Goal: Information Seeking & Learning: Compare options

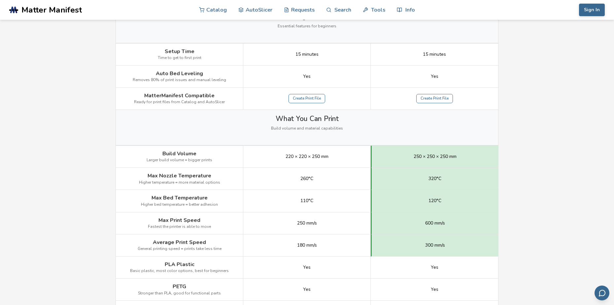
scroll to position [231, 0]
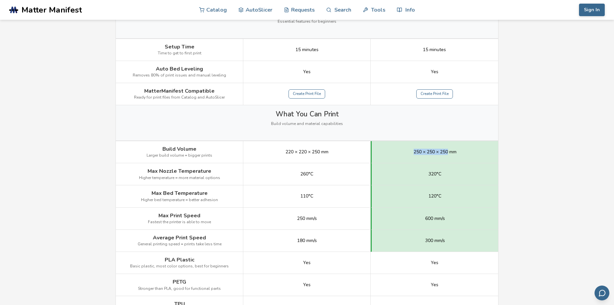
drag, startPoint x: 412, startPoint y: 153, endPoint x: 448, endPoint y: 153, distance: 35.3
click at [448, 153] on div "250 × 250 × 250 mm" at bounding box center [434, 152] width 127 height 22
click at [307, 158] on div "220 × 220 × 250 mm" at bounding box center [306, 152] width 127 height 22
drag, startPoint x: 285, startPoint y: 154, endPoint x: 323, endPoint y: 154, distance: 38.0
click at [323, 154] on div "220 × 220 × 250 mm" at bounding box center [306, 152] width 127 height 22
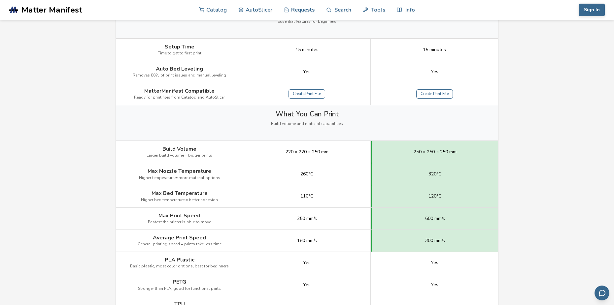
click at [412, 148] on div "250 × 250 × 250 mm" at bounding box center [434, 152] width 127 height 22
drag, startPoint x: 413, startPoint y: 152, endPoint x: 462, endPoint y: 153, distance: 49.2
click at [462, 153] on div "250 × 250 × 250 mm" at bounding box center [434, 152] width 127 height 22
click at [432, 160] on div "250 × 250 × 250 mm" at bounding box center [434, 152] width 127 height 22
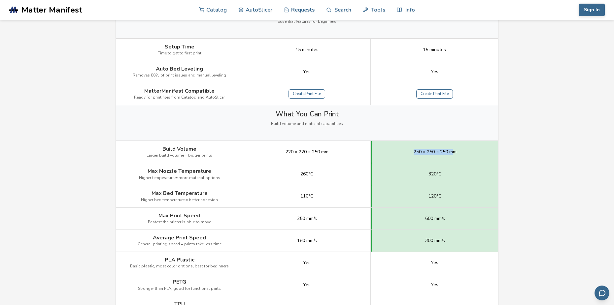
drag, startPoint x: 414, startPoint y: 153, endPoint x: 452, endPoint y: 151, distance: 38.7
click at [452, 151] on span "250 × 250 × 250 mm" at bounding box center [435, 152] width 43 height 5
click at [483, 161] on div "250 × 250 × 250 mm" at bounding box center [434, 152] width 127 height 22
drag, startPoint x: 300, startPoint y: 174, endPoint x: 309, endPoint y: 173, distance: 9.3
click at [309, 173] on span "260°C" at bounding box center [306, 174] width 13 height 5
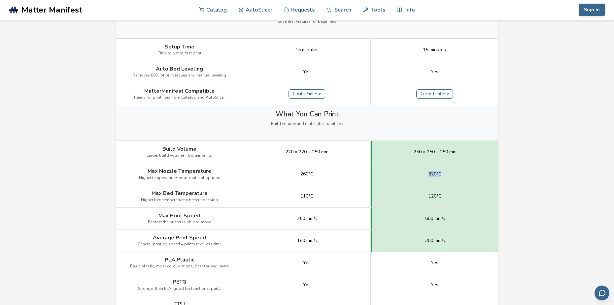
drag, startPoint x: 428, startPoint y: 175, endPoint x: 442, endPoint y: 174, distance: 14.2
click at [442, 174] on div "320°C" at bounding box center [434, 174] width 127 height 22
drag, startPoint x: 301, startPoint y: 196, endPoint x: 310, endPoint y: 197, distance: 9.3
click at [310, 197] on span "110°C" at bounding box center [306, 196] width 13 height 5
drag, startPoint x: 429, startPoint y: 196, endPoint x: 449, endPoint y: 196, distance: 20.5
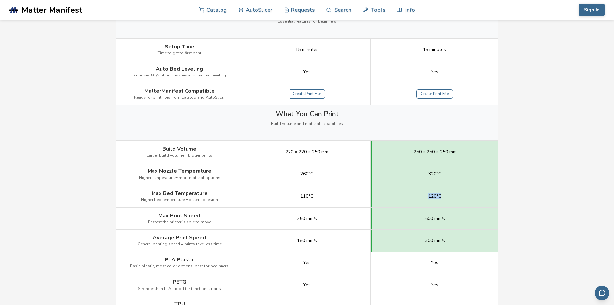
click at [449, 196] on div "120°C" at bounding box center [434, 197] width 127 height 22
click at [332, 227] on div "250 mm/s" at bounding box center [306, 219] width 127 height 22
drag, startPoint x: 296, startPoint y: 219, endPoint x: 322, endPoint y: 220, distance: 26.4
click at [322, 220] on div "250 mm/s" at bounding box center [306, 219] width 127 height 22
click at [344, 220] on div "250 mm/s" at bounding box center [306, 219] width 127 height 22
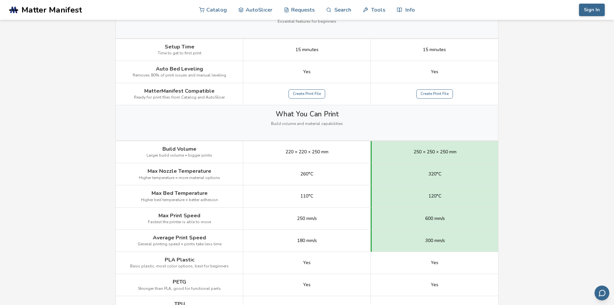
click at [424, 221] on div "600 mm/s" at bounding box center [434, 219] width 127 height 22
drag, startPoint x: 425, startPoint y: 219, endPoint x: 454, endPoint y: 220, distance: 28.4
click at [454, 220] on div "600 mm/s" at bounding box center [434, 219] width 127 height 22
click at [326, 247] on div "180 mm/s" at bounding box center [306, 241] width 127 height 22
drag, startPoint x: 159, startPoint y: 239, endPoint x: 319, endPoint y: 241, distance: 159.8
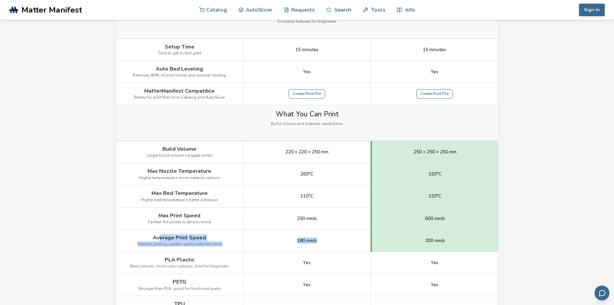
click at [0, 0] on div "Average Print Speed General printing speed = prints take less time 180 mm/s 300…" at bounding box center [0, 0] width 0 height 0
click at [323, 245] on div "180 mm/s" at bounding box center [306, 241] width 127 height 22
drag, startPoint x: 425, startPoint y: 242, endPoint x: 452, endPoint y: 240, distance: 27.5
click at [452, 240] on div "300 mm/s" at bounding box center [434, 241] width 127 height 22
click at [453, 243] on div "300 mm/s" at bounding box center [434, 241] width 127 height 22
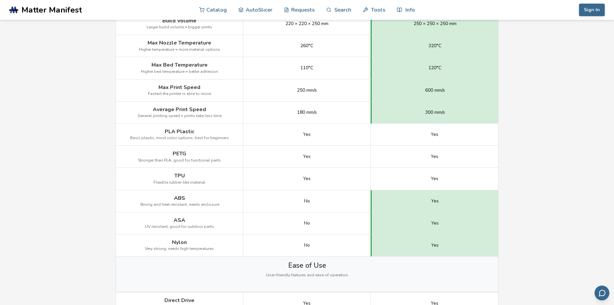
scroll to position [363, 0]
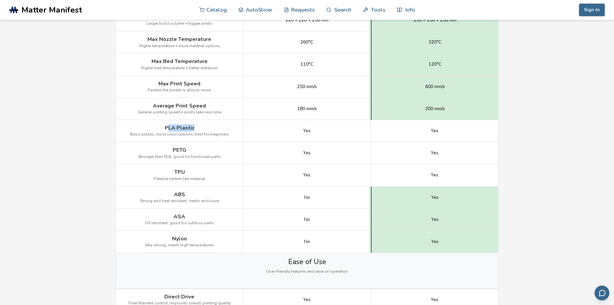
click at [194, 130] on div "PLA Plastic Basic plastic, most color options, best for beginners" at bounding box center [179, 131] width 127 height 22
click at [198, 148] on div "PETG Stronger than PLA, good for functional parts" at bounding box center [179, 153] width 127 height 22
drag, startPoint x: 172, startPoint y: 168, endPoint x: 191, endPoint y: 167, distance: 18.5
click at [191, 167] on div "TPU Flexible rubber-like material" at bounding box center [179, 175] width 127 height 22
click at [289, 190] on div "No" at bounding box center [306, 198] width 127 height 22
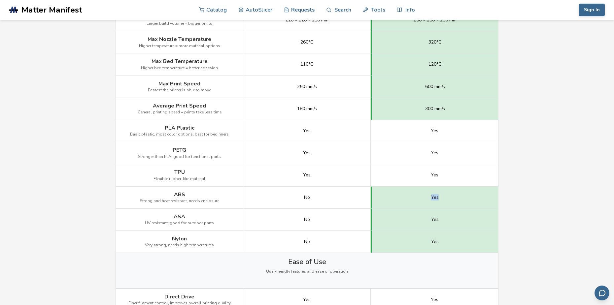
drag, startPoint x: 429, startPoint y: 197, endPoint x: 439, endPoint y: 197, distance: 10.2
click at [439, 197] on div "Yes" at bounding box center [434, 198] width 127 height 22
drag, startPoint x: 430, startPoint y: 220, endPoint x: 446, endPoint y: 219, distance: 16.2
click at [446, 219] on div "Yes" at bounding box center [434, 220] width 127 height 22
drag, startPoint x: 434, startPoint y: 237, endPoint x: 449, endPoint y: 239, distance: 15.2
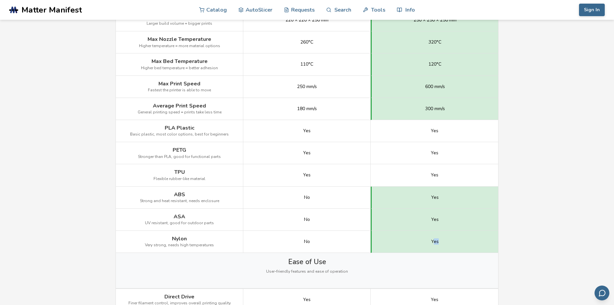
click at [447, 237] on div "Yes" at bounding box center [434, 242] width 127 height 22
click at [472, 242] on div "Yes" at bounding box center [434, 242] width 127 height 22
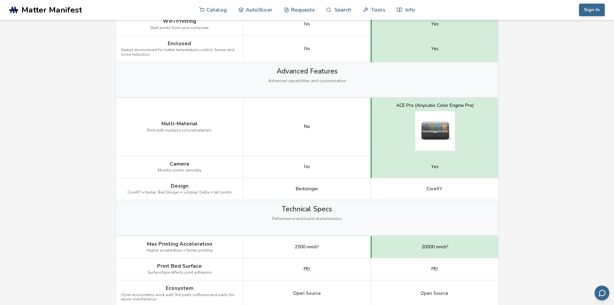
scroll to position [693, 0]
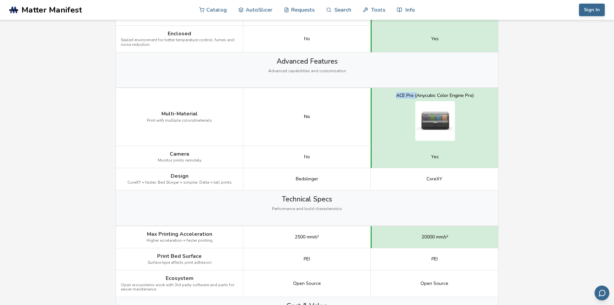
drag, startPoint x: 394, startPoint y: 95, endPoint x: 416, endPoint y: 98, distance: 22.6
click at [416, 98] on div "ACE Pro (Anycubic Color Engine Pro)" at bounding box center [434, 117] width 127 height 58
click at [461, 99] on div "ACE Pro (Anycubic Color Engine Pro)" at bounding box center [435, 117] width 78 height 48
drag, startPoint x: 397, startPoint y: 96, endPoint x: 476, endPoint y: 94, distance: 79.3
click at [476, 94] on div "ACE Pro (Anycubic Color Engine Pro)" at bounding box center [434, 117] width 127 height 58
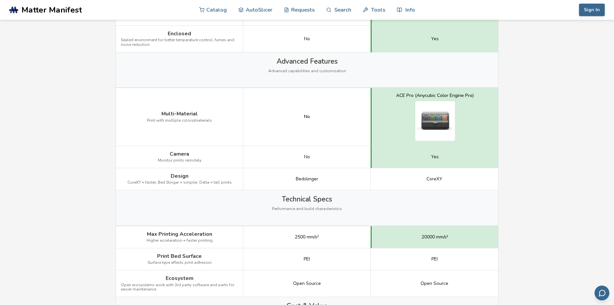
click at [481, 125] on div "ACE Pro (Anycubic Color Engine Pro)" at bounding box center [434, 117] width 127 height 58
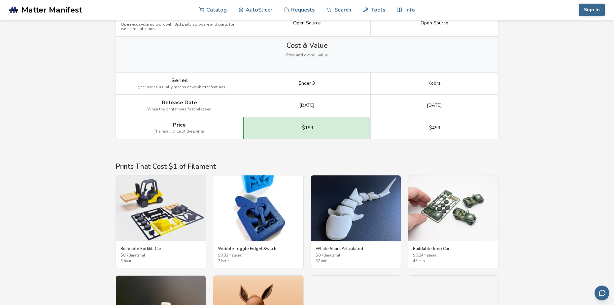
scroll to position [957, 0]
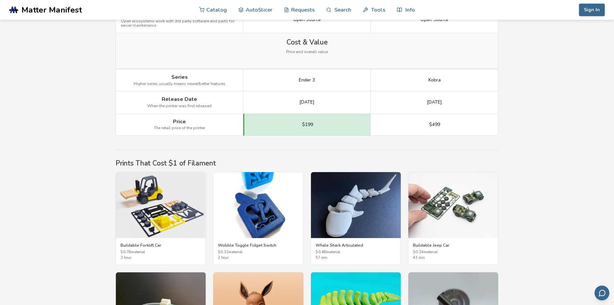
drag, startPoint x: 295, startPoint y: 103, endPoint x: 319, endPoint y: 103, distance: 24.8
click at [319, 103] on div "[DATE]" at bounding box center [306, 102] width 127 height 22
click at [412, 102] on div "[DATE]" at bounding box center [434, 102] width 127 height 22
drag, startPoint x: 420, startPoint y: 103, endPoint x: 449, endPoint y: 102, distance: 29.7
click at [449, 102] on div "[DATE]" at bounding box center [434, 102] width 127 height 22
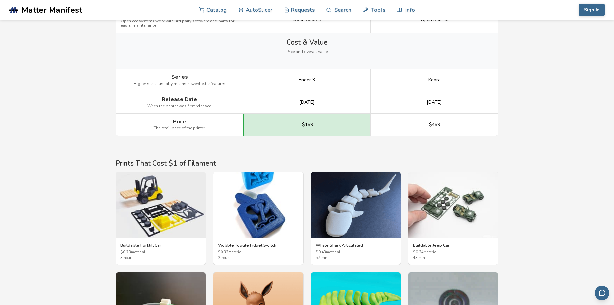
click at [468, 111] on div "[DATE]" at bounding box center [434, 102] width 127 height 22
drag, startPoint x: 420, startPoint y: 103, endPoint x: 452, endPoint y: 102, distance: 32.0
click at [452, 102] on div "[DATE]" at bounding box center [434, 102] width 127 height 22
click at [473, 107] on div "[DATE]" at bounding box center [434, 102] width 127 height 22
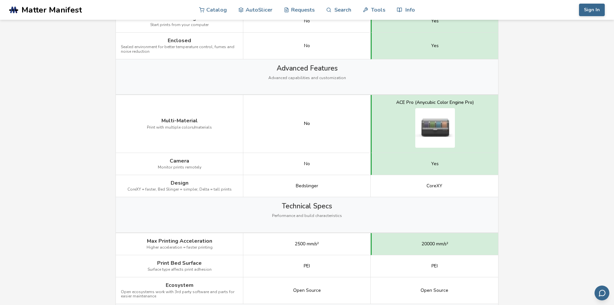
scroll to position [684, 0]
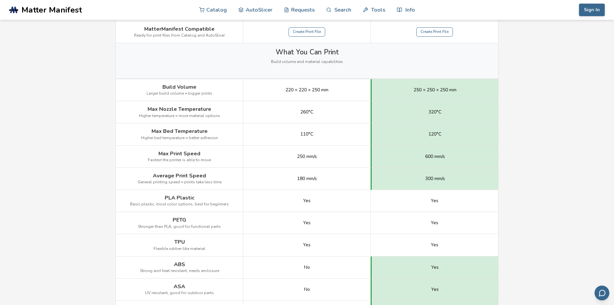
scroll to position [297, 0]
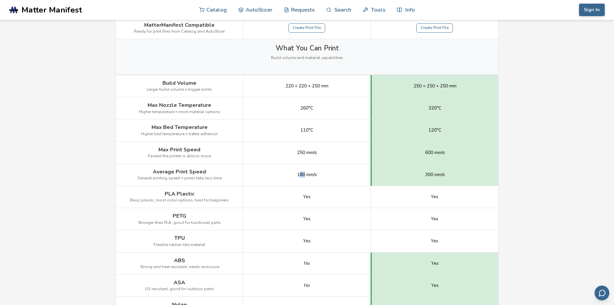
drag, startPoint x: 298, startPoint y: 177, endPoint x: 305, endPoint y: 176, distance: 7.0
click at [305, 176] on span "180 mm/s" at bounding box center [307, 174] width 20 height 5
click at [286, 181] on div "180 mm/s" at bounding box center [306, 175] width 127 height 22
drag, startPoint x: 305, startPoint y: 176, endPoint x: 319, endPoint y: 178, distance: 14.0
click at [319, 178] on div "180 mm/s" at bounding box center [306, 175] width 127 height 22
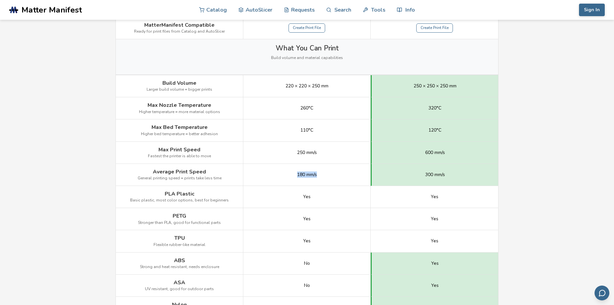
click at [337, 177] on div "180 mm/s" at bounding box center [306, 175] width 127 height 22
drag, startPoint x: 294, startPoint y: 155, endPoint x: 318, endPoint y: 154, distance: 24.8
click at [318, 154] on div "250 mm/s" at bounding box center [306, 153] width 127 height 22
click at [330, 157] on div "250 mm/s" at bounding box center [306, 153] width 127 height 22
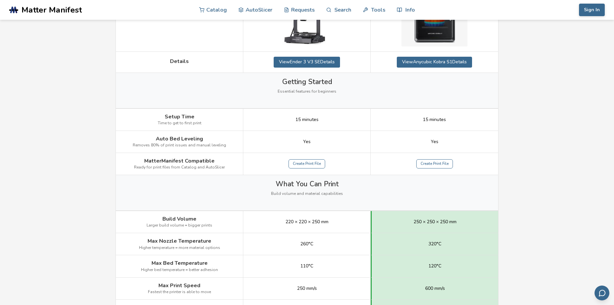
scroll to position [165, 0]
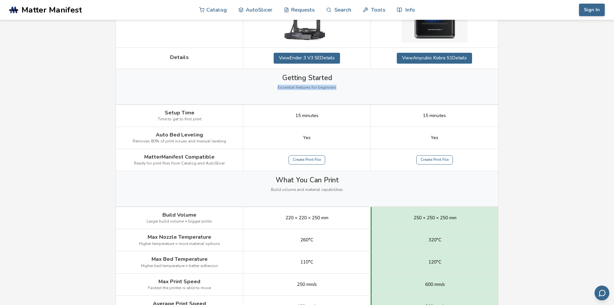
drag, startPoint x: 276, startPoint y: 87, endPoint x: 340, endPoint y: 90, distance: 64.5
click at [340, 90] on div "Getting Started Essential features for beginners" at bounding box center [307, 86] width 382 height 35
click at [341, 90] on div "Getting Started Essential features for beginners" at bounding box center [307, 86] width 382 height 35
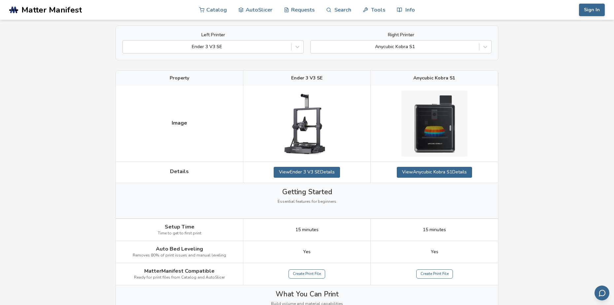
scroll to position [0, 0]
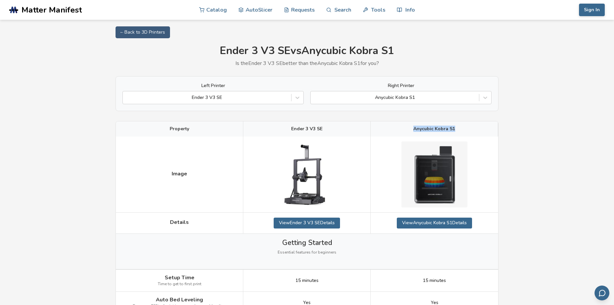
drag, startPoint x: 413, startPoint y: 128, endPoint x: 471, endPoint y: 130, distance: 58.8
click at [463, 127] on div "Anycubic Kobra S1" at bounding box center [434, 129] width 127 height 15
click at [480, 130] on div "Anycubic Kobra S1" at bounding box center [434, 129] width 127 height 15
drag, startPoint x: 290, startPoint y: 130, endPoint x: 327, endPoint y: 131, distance: 37.6
click at [327, 131] on div "Ender 3 V3 SE" at bounding box center [306, 129] width 127 height 15
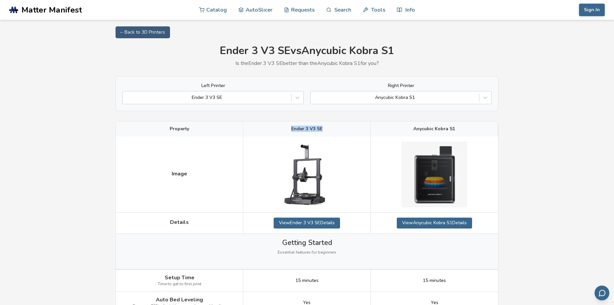
click at [334, 130] on div "Ender 3 V3 SE" at bounding box center [306, 129] width 127 height 15
drag, startPoint x: 412, startPoint y: 131, endPoint x: 465, endPoint y: 129, distance: 53.5
click at [461, 130] on div "Anycubic Kobra S1" at bounding box center [434, 129] width 127 height 15
click at [470, 129] on div "Anycubic Kobra S1" at bounding box center [434, 129] width 127 height 15
drag, startPoint x: 468, startPoint y: 127, endPoint x: 414, endPoint y: 131, distance: 53.6
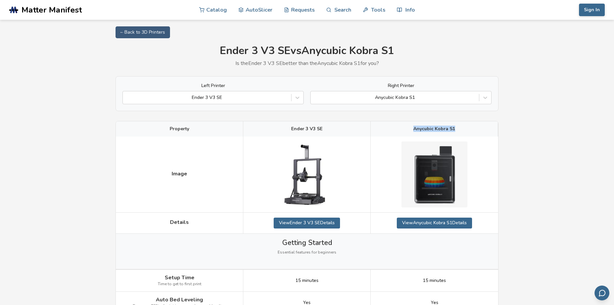
click at [414, 131] on div "Anycubic Kobra S1" at bounding box center [434, 129] width 127 height 15
click at [477, 132] on div "Anycubic Kobra S1" at bounding box center [434, 129] width 127 height 15
drag, startPoint x: 450, startPoint y: 132, endPoint x: 424, endPoint y: 135, distance: 25.9
click at [424, 135] on div "Anycubic Kobra S1" at bounding box center [434, 129] width 127 height 15
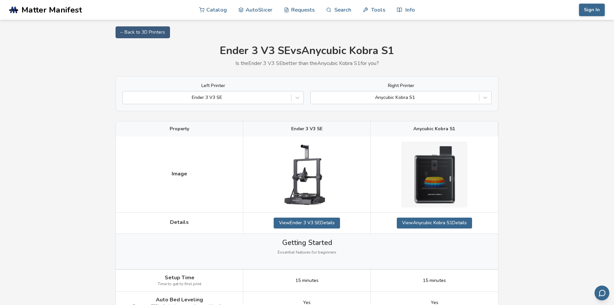
click at [409, 133] on div "Anycubic Kobra S1" at bounding box center [434, 129] width 127 height 15
drag, startPoint x: 414, startPoint y: 130, endPoint x: 463, endPoint y: 131, distance: 49.5
click at [463, 132] on div "Anycubic Kobra S1" at bounding box center [434, 129] width 127 height 15
click at [482, 132] on div "Anycubic Kobra S1" at bounding box center [434, 129] width 127 height 15
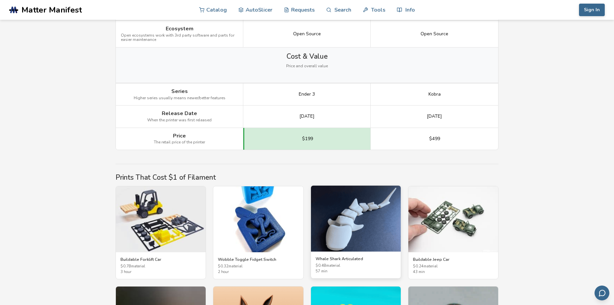
scroll to position [924, 0]
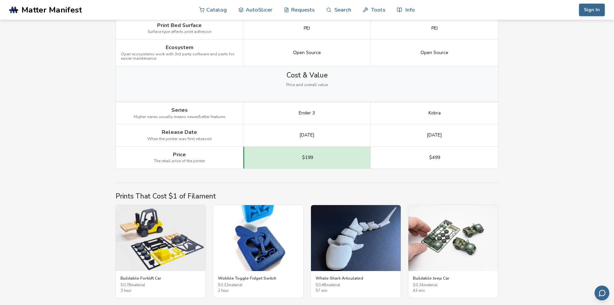
drag, startPoint x: 322, startPoint y: 136, endPoint x: 332, endPoint y: 134, distance: 10.4
click at [332, 134] on div "[DATE]" at bounding box center [306, 135] width 127 height 22
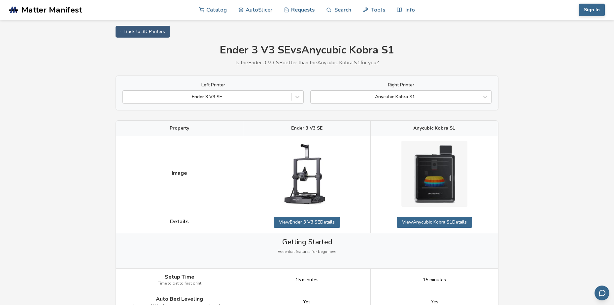
scroll to position [0, 0]
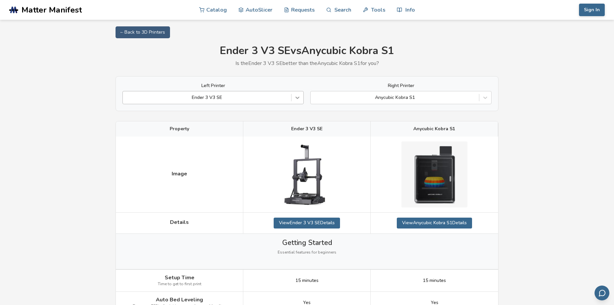
click at [299, 97] on icon at bounding box center [298, 98] width 4 height 2
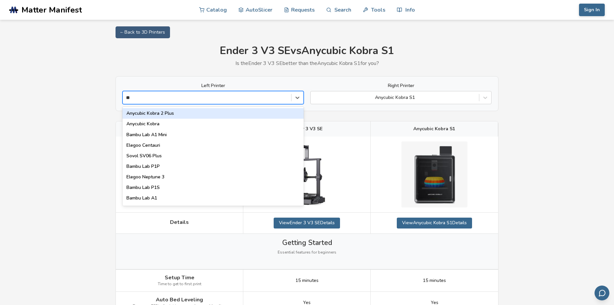
type input "***"
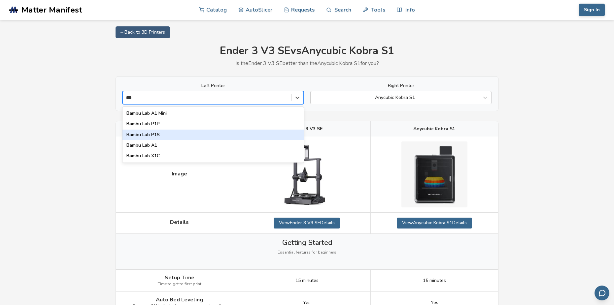
click at [169, 133] on div "Bambu Lab P1S" at bounding box center [212, 135] width 181 height 11
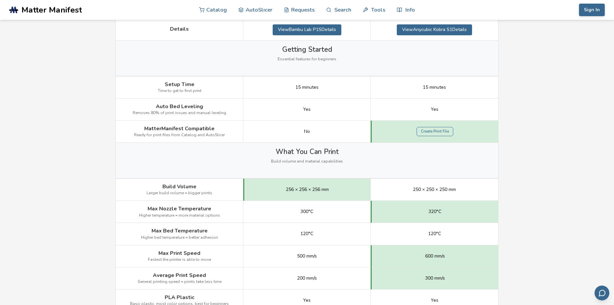
scroll to position [198, 0]
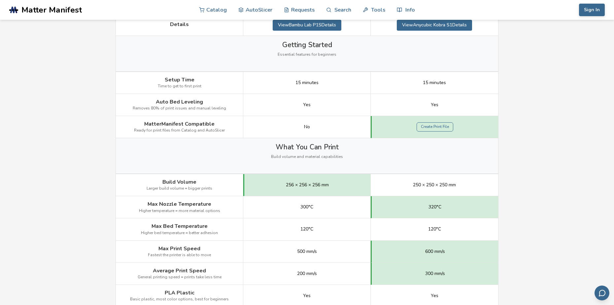
click at [341, 210] on div "300°C" at bounding box center [306, 207] width 127 height 22
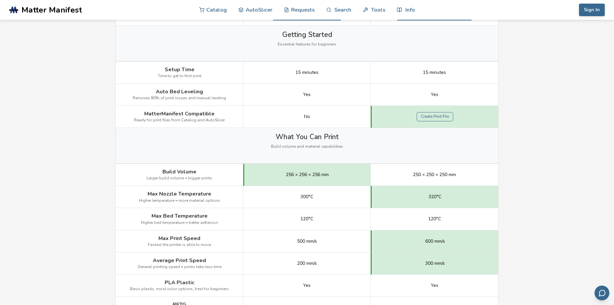
scroll to position [231, 0]
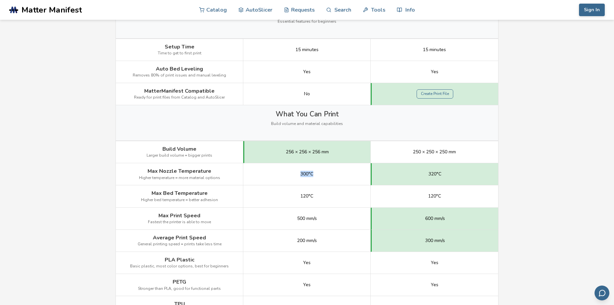
drag, startPoint x: 301, startPoint y: 174, endPoint x: 322, endPoint y: 172, distance: 20.5
click at [320, 172] on div "300°C" at bounding box center [306, 174] width 127 height 22
click at [365, 184] on div "300°C" at bounding box center [306, 174] width 127 height 22
drag, startPoint x: 307, startPoint y: 196, endPoint x: 318, endPoint y: 196, distance: 11.2
click at [318, 196] on div "120°C" at bounding box center [306, 197] width 127 height 22
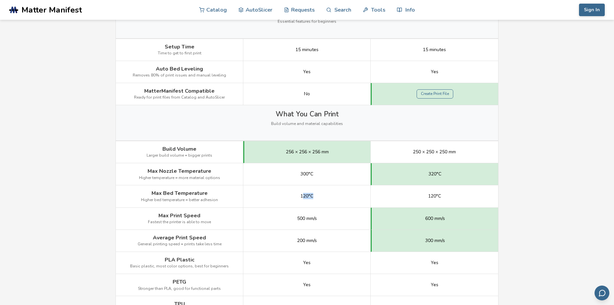
click at [352, 197] on div "120°C" at bounding box center [306, 197] width 127 height 22
drag, startPoint x: 428, startPoint y: 175, endPoint x: 447, endPoint y: 173, distance: 19.5
click at [447, 173] on div "320°C" at bounding box center [434, 174] width 127 height 22
click at [458, 184] on div "320°C" at bounding box center [434, 174] width 127 height 22
drag, startPoint x: 426, startPoint y: 194, endPoint x: 452, endPoint y: 195, distance: 26.8
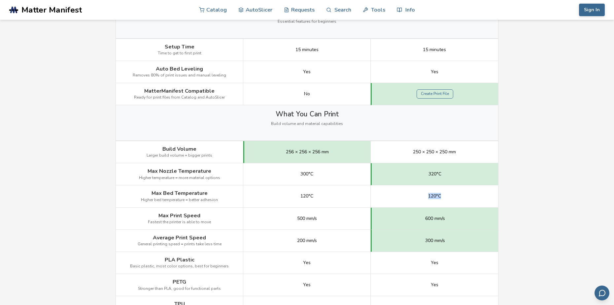
click at [452, 194] on div "120°C" at bounding box center [434, 197] width 127 height 22
click at [469, 202] on div "120°C" at bounding box center [434, 197] width 127 height 22
click at [298, 227] on div "500 mm/s" at bounding box center [306, 219] width 127 height 22
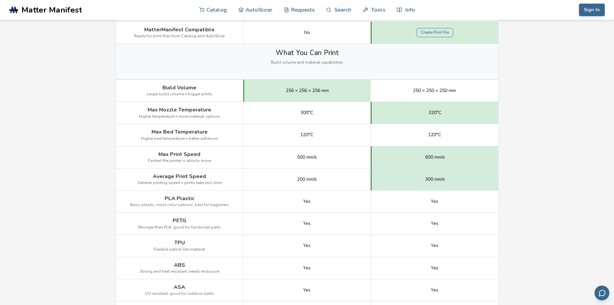
scroll to position [297, 0]
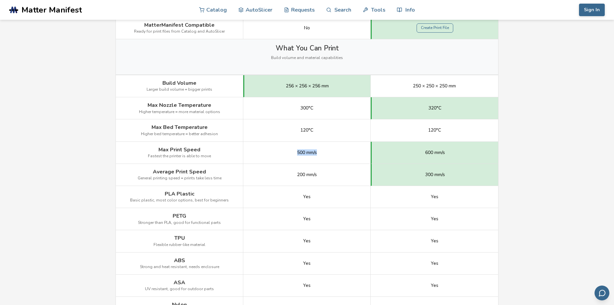
drag, startPoint x: 295, startPoint y: 152, endPoint x: 333, endPoint y: 152, distance: 38.0
click at [328, 152] on div "500 mm/s" at bounding box center [306, 153] width 127 height 22
drag, startPoint x: 422, startPoint y: 151, endPoint x: 446, endPoint y: 152, distance: 24.8
click at [445, 152] on div "600 mm/s" at bounding box center [434, 153] width 127 height 22
drag, startPoint x: 296, startPoint y: 175, endPoint x: 338, endPoint y: 177, distance: 42.3
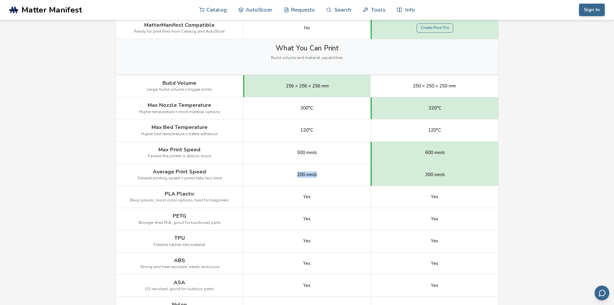
click at [336, 177] on div "200 mm/s" at bounding box center [306, 175] width 127 height 22
drag, startPoint x: 353, startPoint y: 180, endPoint x: 409, endPoint y: 182, distance: 56.2
click at [354, 180] on div "200 mm/s" at bounding box center [306, 175] width 127 height 22
drag, startPoint x: 424, startPoint y: 173, endPoint x: 455, endPoint y: 176, distance: 31.1
click at [451, 175] on div "300 mm/s" at bounding box center [434, 175] width 127 height 22
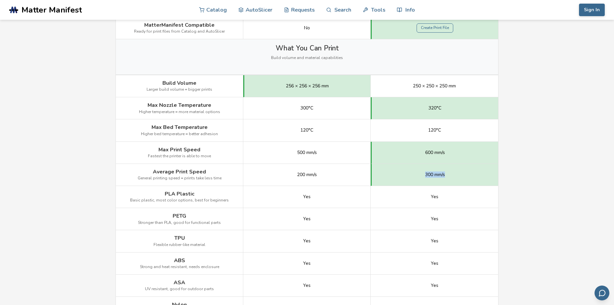
click at [479, 180] on div "300 mm/s" at bounding box center [434, 175] width 127 height 22
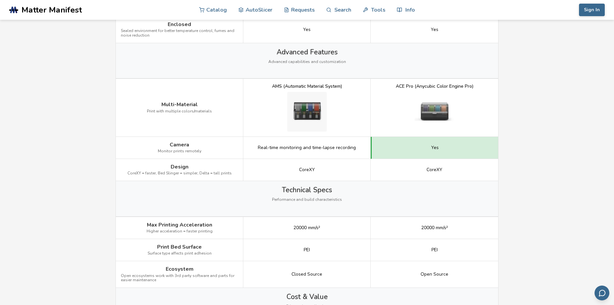
scroll to position [726, 0]
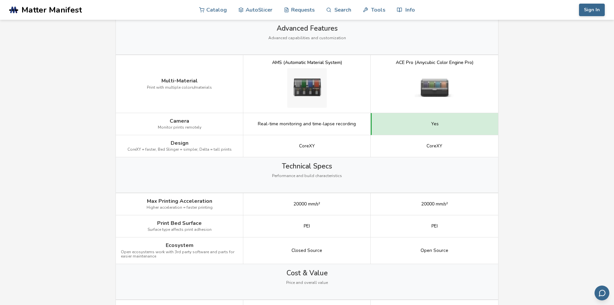
click at [358, 181] on div "Technical Specs Performance and build characteristics" at bounding box center [307, 174] width 382 height 35
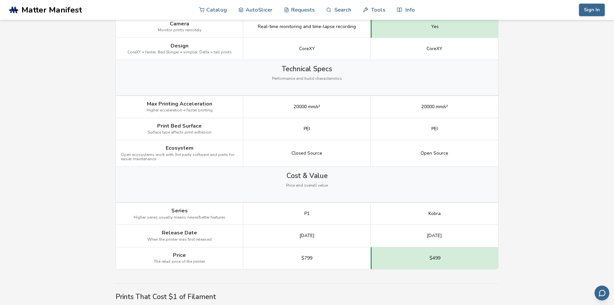
scroll to position [825, 0]
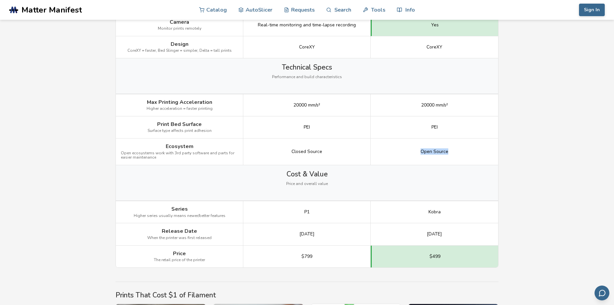
drag, startPoint x: 421, startPoint y: 152, endPoint x: 451, endPoint y: 151, distance: 29.8
click at [451, 151] on div "Open Source" at bounding box center [434, 152] width 127 height 27
click at [311, 160] on div "Closed Source" at bounding box center [306, 152] width 127 height 27
drag, startPoint x: 292, startPoint y: 153, endPoint x: 345, endPoint y: 150, distance: 52.6
click at [342, 150] on div "Closed Source" at bounding box center [306, 152] width 127 height 27
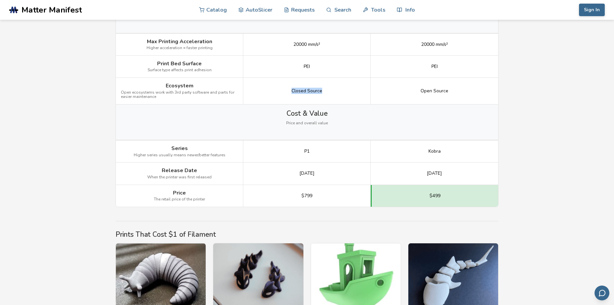
scroll to position [891, 0]
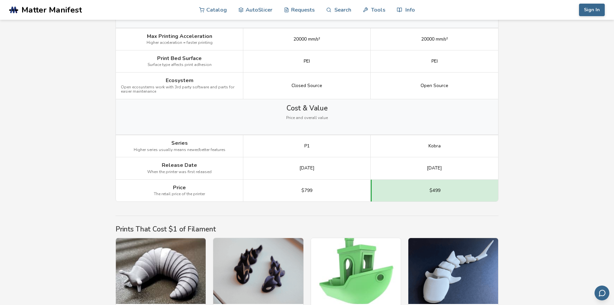
click at [347, 172] on div "[DATE]" at bounding box center [306, 168] width 127 height 22
drag, startPoint x: 291, startPoint y: 169, endPoint x: 335, endPoint y: 171, distance: 44.9
click at [335, 171] on div "[DATE]" at bounding box center [306, 168] width 127 height 22
click at [359, 168] on div "[DATE]" at bounding box center [306, 168] width 127 height 22
drag, startPoint x: 418, startPoint y: 169, endPoint x: 473, endPoint y: 168, distance: 54.8
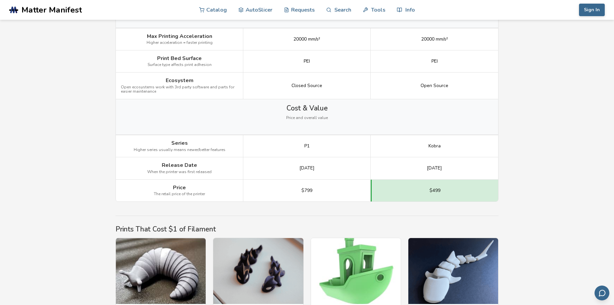
click at [460, 169] on div "[DATE]" at bounding box center [434, 168] width 127 height 22
click at [484, 168] on div "[DATE]" at bounding box center [434, 168] width 127 height 22
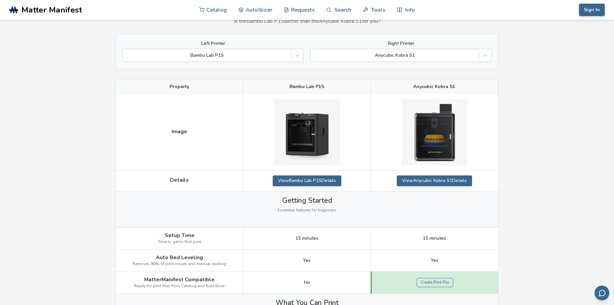
scroll to position [0, 0]
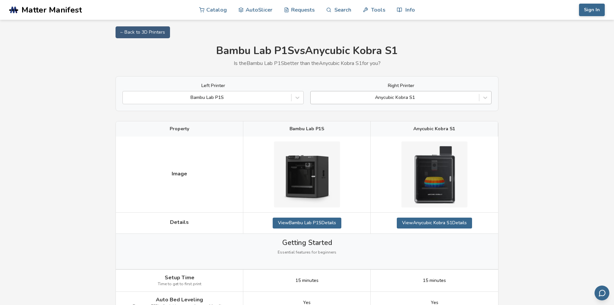
click at [385, 95] on div at bounding box center [395, 97] width 162 height 7
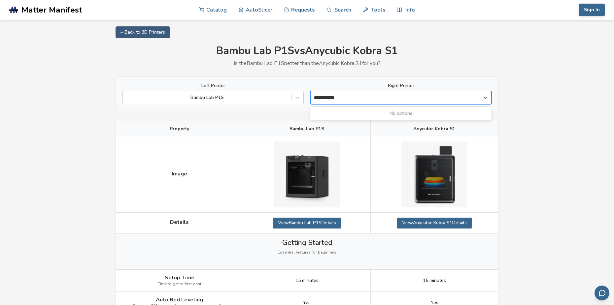
type input "**********"
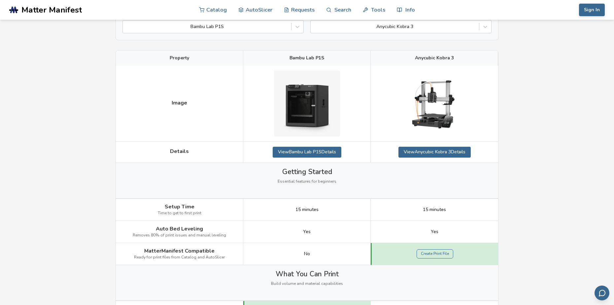
scroll to position [66, 0]
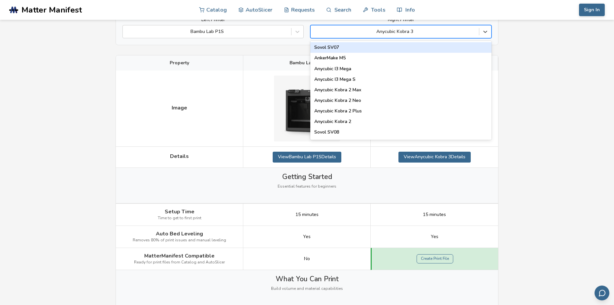
click at [433, 27] on div "Anycubic Kobra 3" at bounding box center [395, 31] width 168 height 9
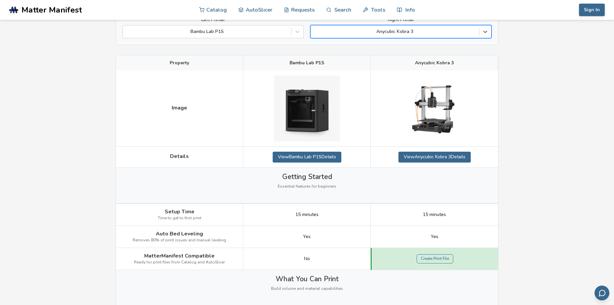
click at [430, 34] on div at bounding box center [395, 31] width 162 height 7
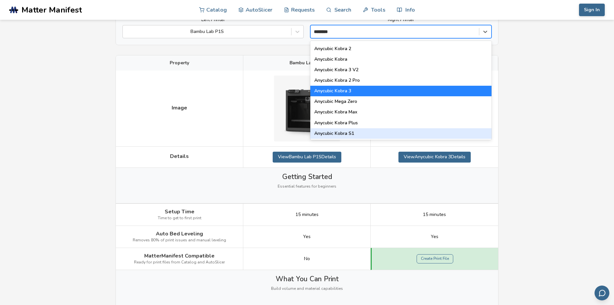
scroll to position [0, 0]
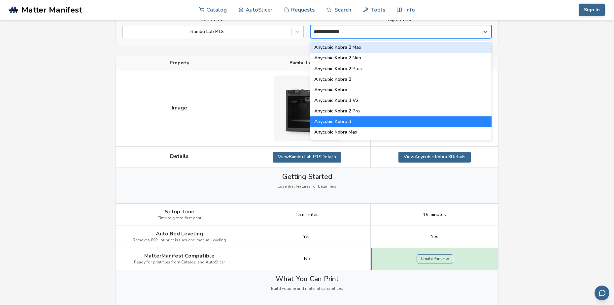
type input "**********"
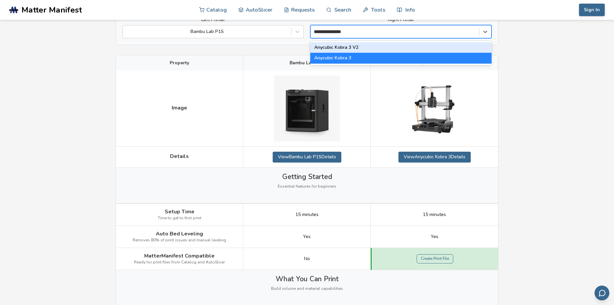
click at [358, 47] on div "Anycubic Kobra 3 V2" at bounding box center [400, 47] width 181 height 11
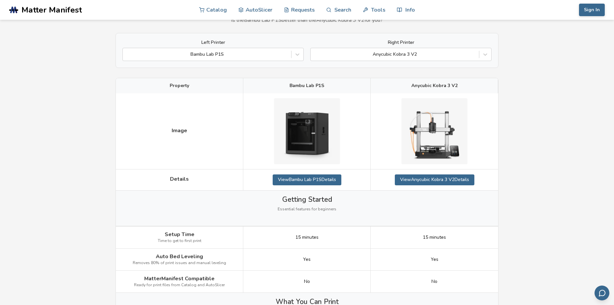
scroll to position [33, 0]
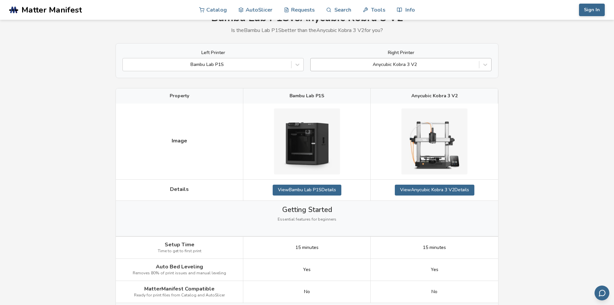
click at [409, 68] on div "Anycubic Kobra 3 V2" at bounding box center [395, 64] width 168 height 9
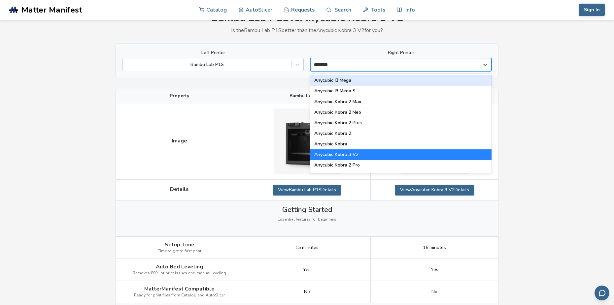
type input "********"
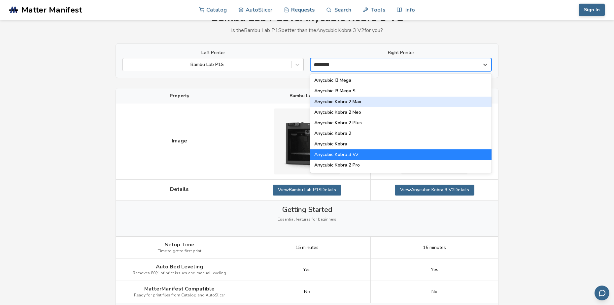
click at [356, 99] on div "Anycubic Kobra 2 Max" at bounding box center [400, 102] width 181 height 11
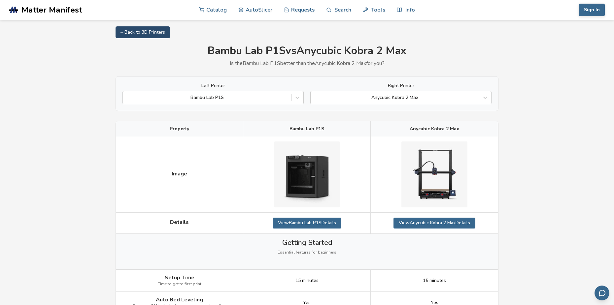
click at [147, 34] on link "← Back to 3D Printers" at bounding box center [143, 32] width 54 height 12
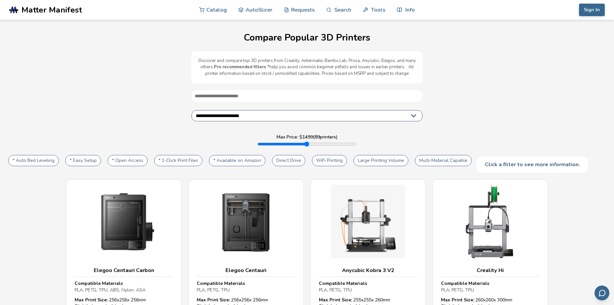
click at [418, 112] on select "**********" at bounding box center [306, 115] width 231 height 11
select select "**********"
click at [191, 110] on select "**********" at bounding box center [306, 115] width 231 height 11
type input "****"
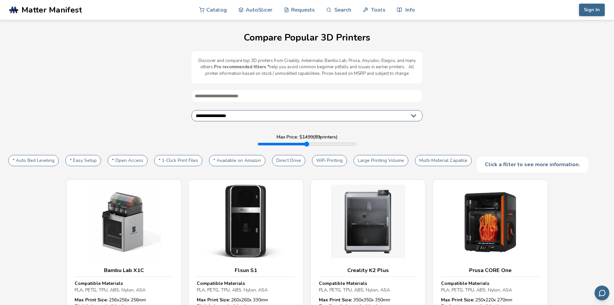
click at [501, 162] on div "Click a filter to see more information." at bounding box center [533, 165] width 112 height 16
